Goal: Task Accomplishment & Management: Use online tool/utility

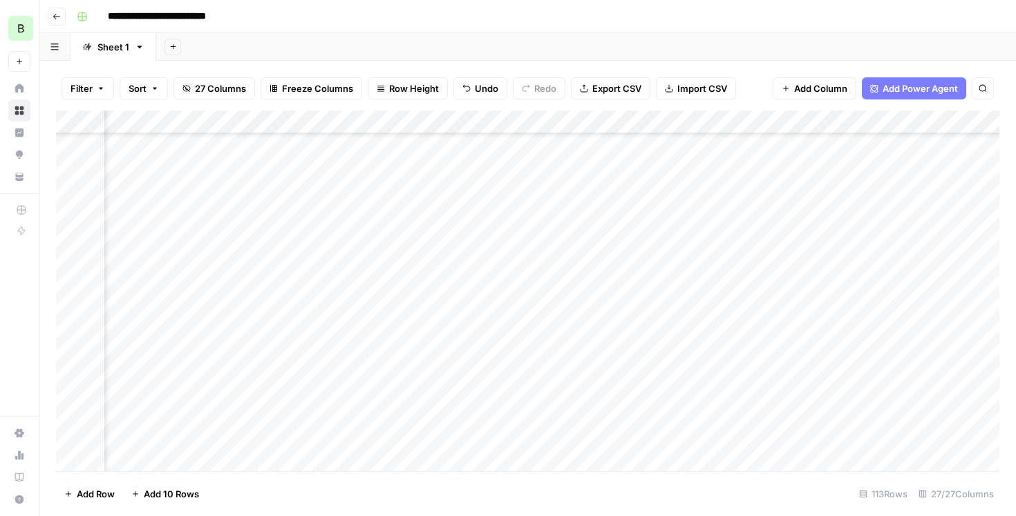
scroll to position [1041, 1422]
click at [898, 208] on div "Add Column" at bounding box center [527, 291] width 943 height 361
click at [681, 200] on div "Add Column" at bounding box center [527, 291] width 943 height 361
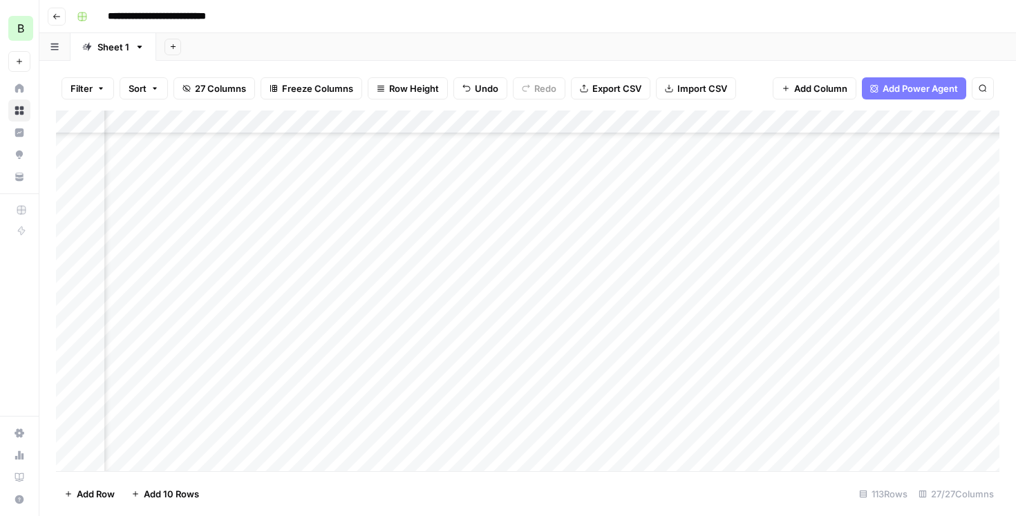
click at [848, 207] on div "Add Column" at bounding box center [527, 291] width 943 height 361
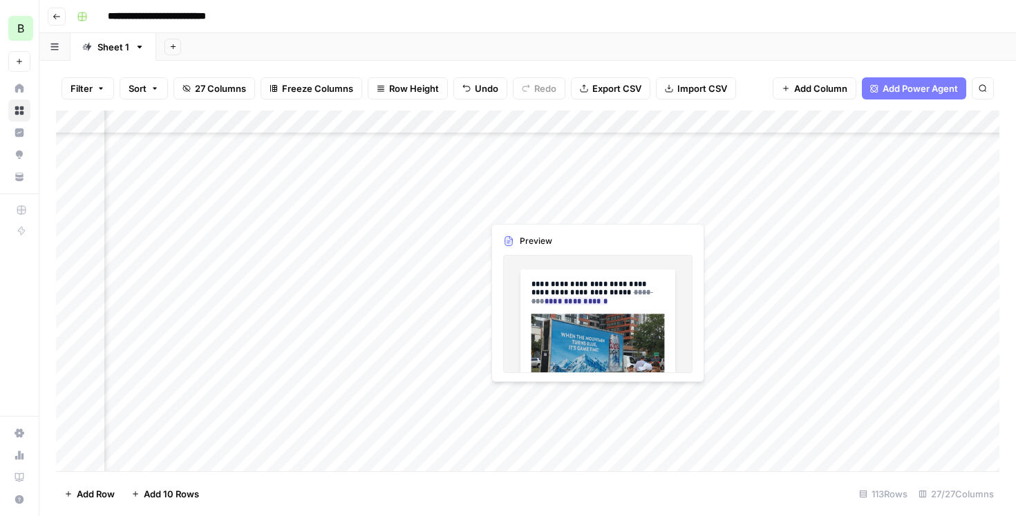
click at [534, 212] on div "Add Column" at bounding box center [527, 291] width 943 height 361
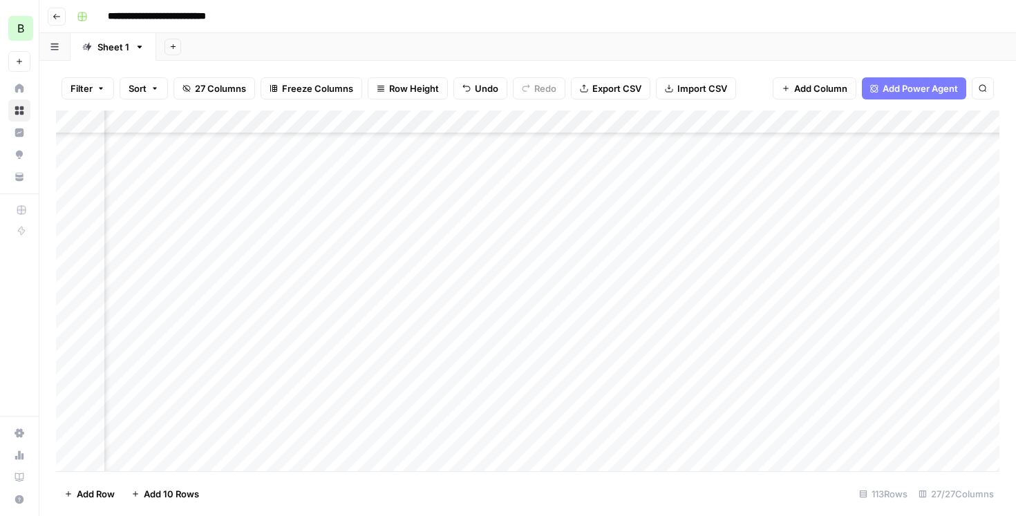
click at [577, 205] on div "Add Column" at bounding box center [527, 291] width 943 height 361
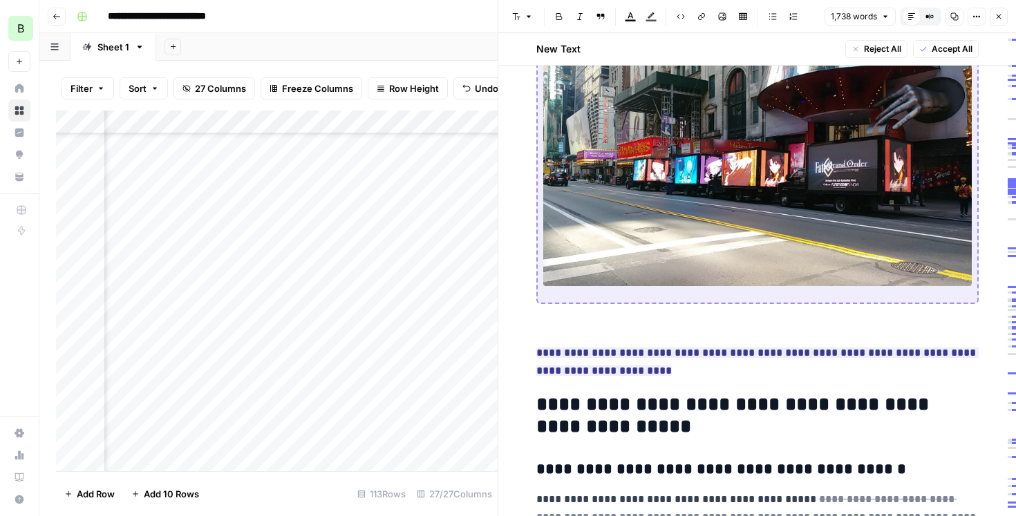
click at [950, 46] on span "Accept All" at bounding box center [952, 49] width 41 height 12
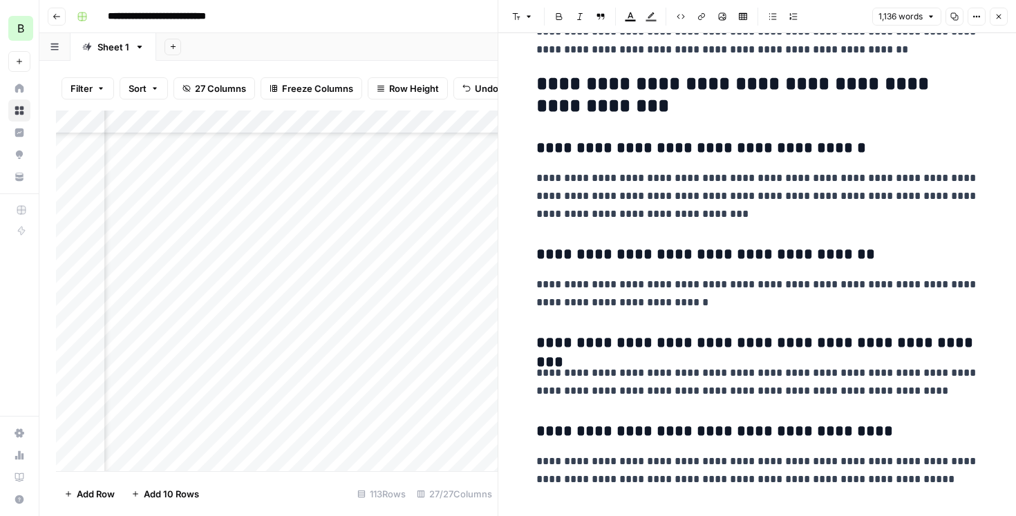
scroll to position [2997, 0]
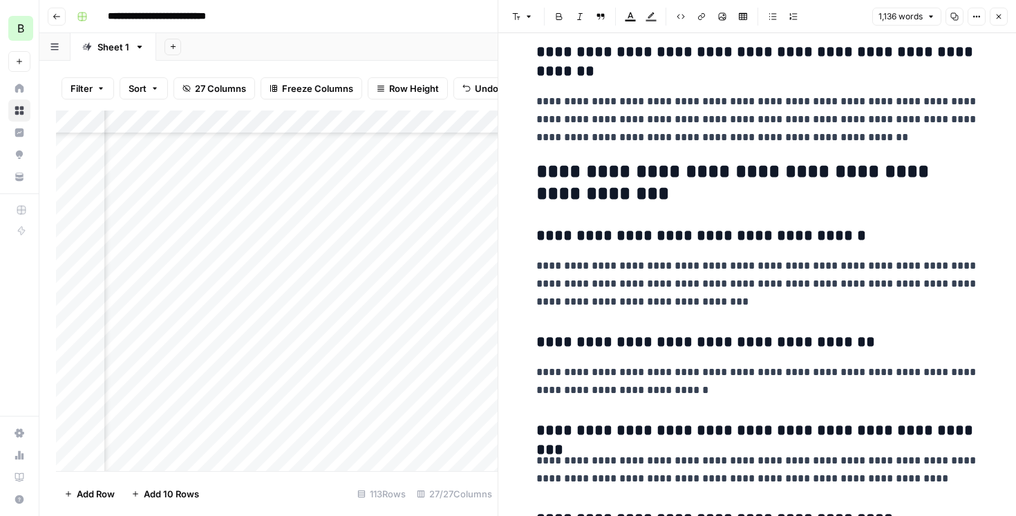
click at [704, 298] on p "**********" at bounding box center [757, 284] width 442 height 54
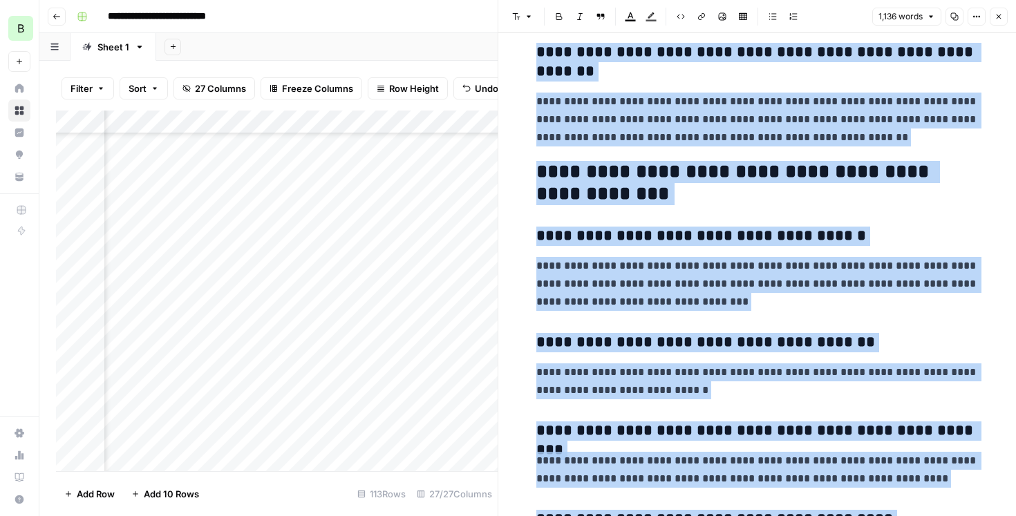
copy div "**********"
click at [999, 20] on icon "button" at bounding box center [998, 16] width 8 height 8
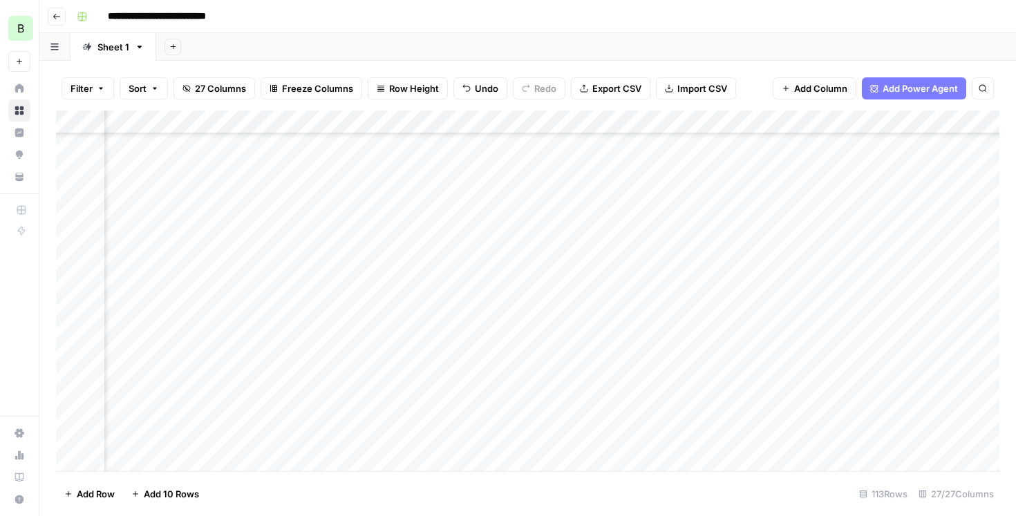
scroll to position [1041, 0]
click at [458, 230] on div "Add Column" at bounding box center [527, 291] width 943 height 361
click at [771, 234] on div "Add Column" at bounding box center [527, 291] width 943 height 361
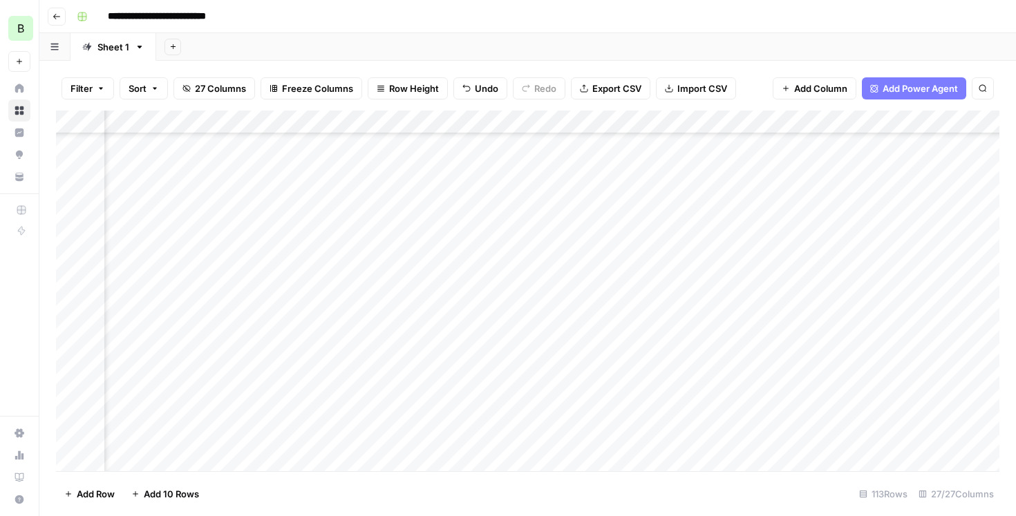
click at [783, 232] on div "Add Column" at bounding box center [527, 291] width 943 height 361
click at [824, 233] on div "Add Column" at bounding box center [527, 291] width 943 height 361
click at [660, 229] on div "Add Column" at bounding box center [527, 291] width 943 height 361
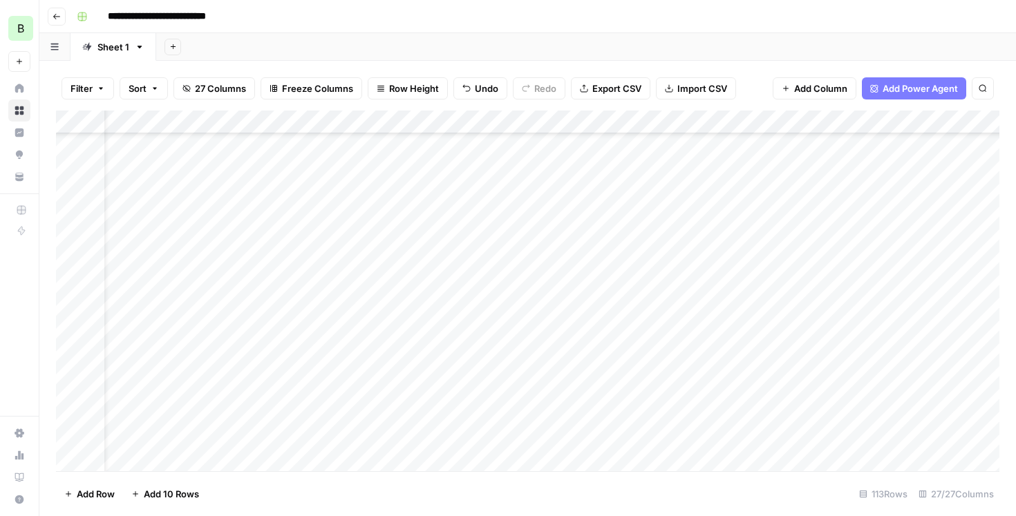
scroll to position [1042, 0]
click at [601, 211] on div "Add Column" at bounding box center [527, 291] width 943 height 361
click at [607, 254] on div "Add Column" at bounding box center [527, 291] width 943 height 361
click at [571, 231] on div "Add Column" at bounding box center [527, 291] width 943 height 361
click at [362, 226] on div "Add Column" at bounding box center [527, 291] width 943 height 361
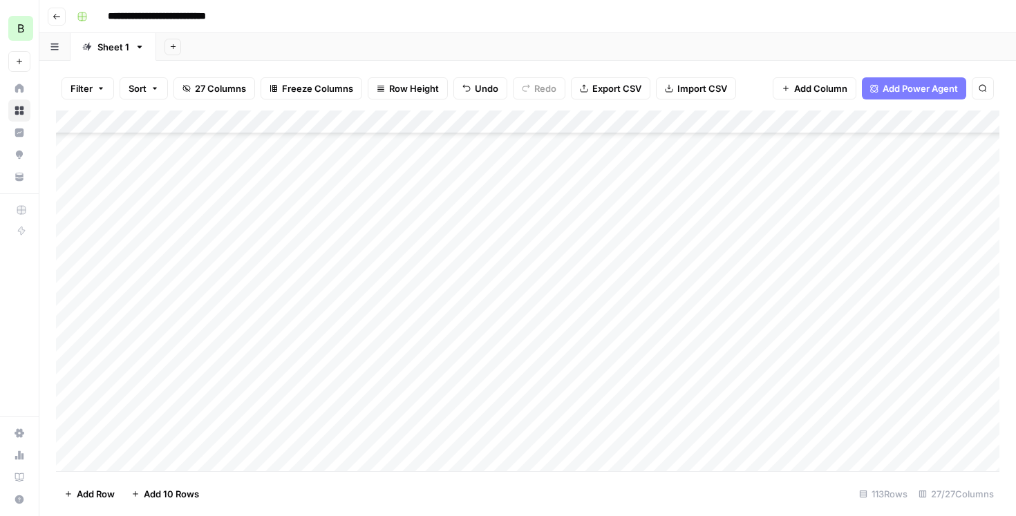
click at [604, 231] on div "Add Column" at bounding box center [527, 291] width 943 height 361
click at [595, 249] on div "Add Column" at bounding box center [527, 291] width 943 height 361
click at [454, 253] on div "Add Column" at bounding box center [527, 291] width 943 height 361
click at [908, 251] on div "Add Column" at bounding box center [527, 291] width 943 height 361
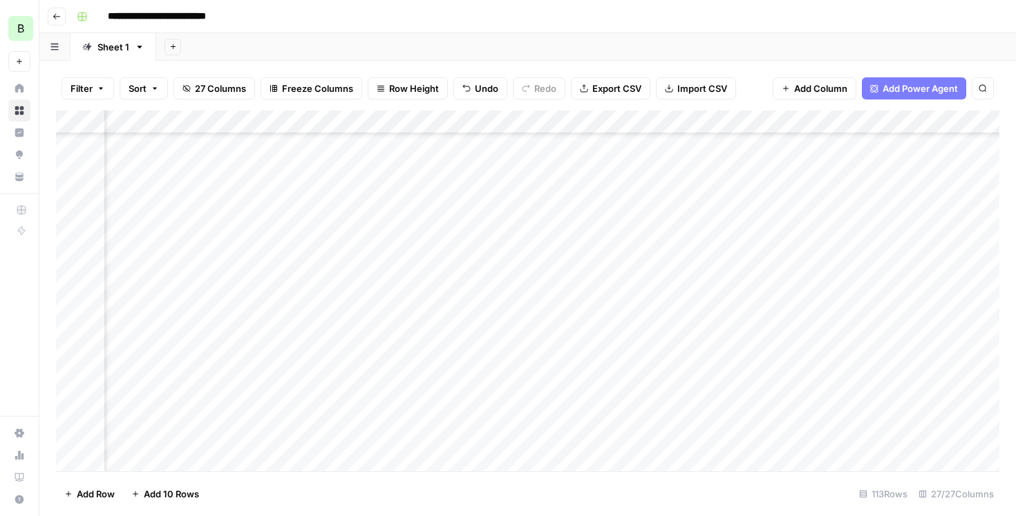
scroll to position [1043, 0]
click at [262, 252] on div "Add Column" at bounding box center [527, 291] width 943 height 361
click at [364, 254] on div "Add Column" at bounding box center [527, 291] width 943 height 361
click at [478, 253] on div "Add Column" at bounding box center [527, 291] width 943 height 361
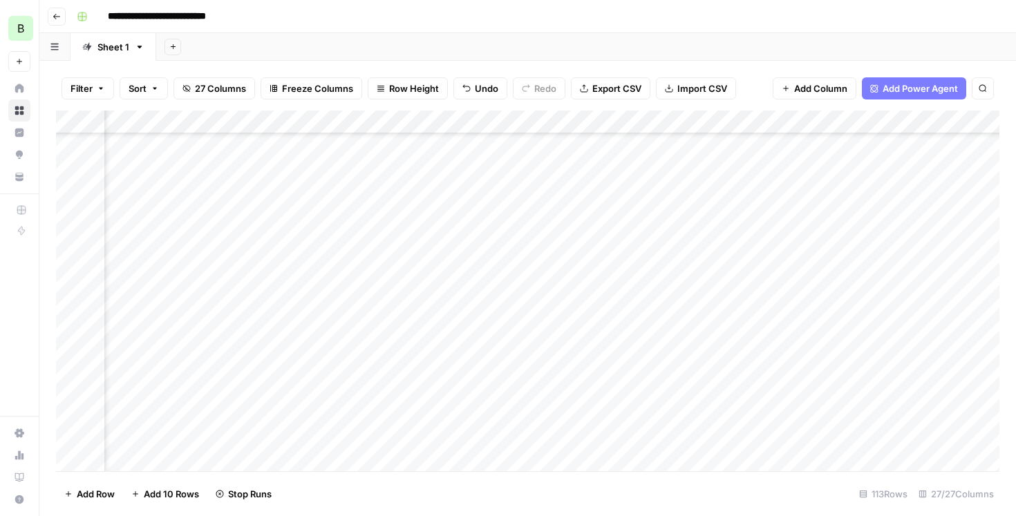
scroll to position [1044, 0]
click at [445, 277] on div "Add Column" at bounding box center [527, 291] width 943 height 361
